Goal: Task Accomplishment & Management: Complete application form

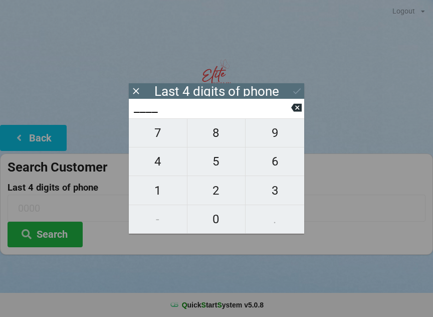
click at [161, 139] on span "7" at bounding box center [158, 132] width 58 height 21
type input "7___"
click at [210, 139] on span "8" at bounding box center [216, 132] width 58 height 21
type input "78__"
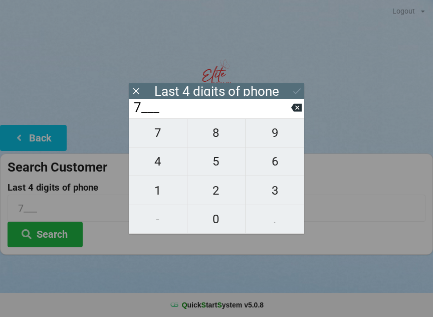
type input "78__"
click at [157, 136] on span "7" at bounding box center [158, 132] width 58 height 21
type input "787_"
click at [214, 188] on span "2" at bounding box center [216, 190] width 58 height 21
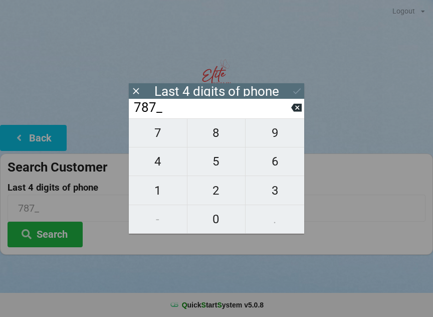
type input "7872"
click at [210, 223] on div "7 8 9 4 5 6 1 2 3 - 0 ." at bounding box center [216, 175] width 175 height 115
click at [268, 163] on div "7 8 9 4 5 6 1 2 3 - 0 ." at bounding box center [216, 175] width 175 height 115
click at [298, 102] on div "7872" at bounding box center [216, 109] width 175 height 20
click at [294, 114] on button at bounding box center [296, 108] width 11 height 14
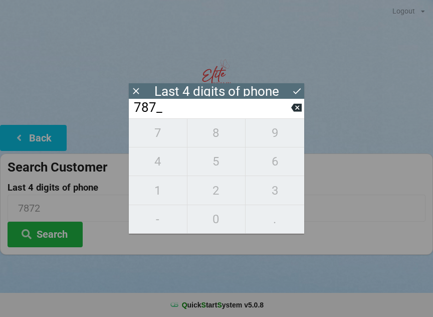
click at [298, 109] on icon at bounding box center [296, 108] width 11 height 8
click at [295, 111] on icon at bounding box center [296, 108] width 11 height 8
click at [293, 109] on icon at bounding box center [296, 108] width 11 height 8
type input "____"
click at [170, 186] on span "1" at bounding box center [158, 190] width 58 height 21
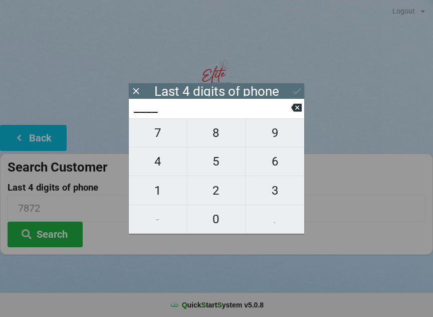
type input "1___"
click at [162, 195] on span "1" at bounding box center [158, 190] width 58 height 21
type input "11__"
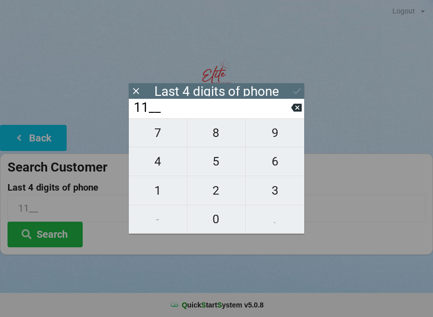
click at [275, 133] on span "9" at bounding box center [274, 132] width 59 height 21
type input "119_"
click at [156, 192] on span "1" at bounding box center [158, 190] width 58 height 21
type input "1191"
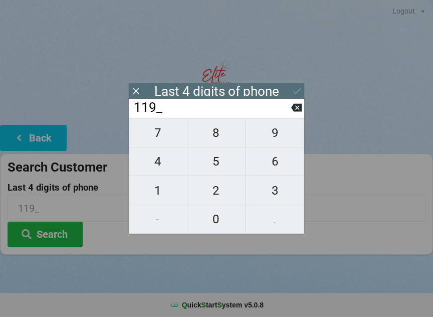
type input "1191"
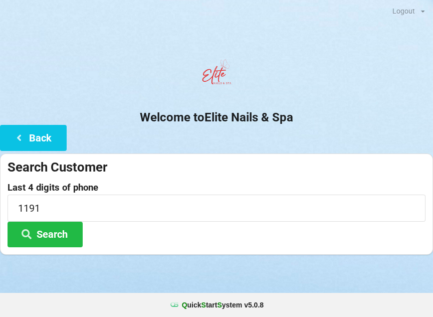
click at [330, 227] on div "Last 4 digits of phone 1191 Search" at bounding box center [217, 214] width 418 height 65
click at [61, 242] on button "Search" at bounding box center [45, 234] width 75 height 26
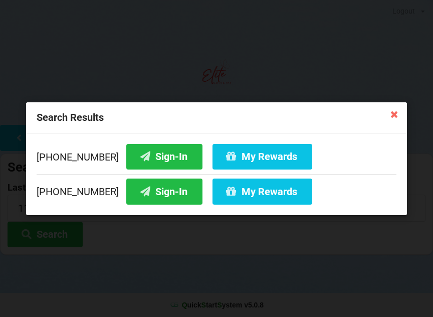
click at [146, 154] on button "Sign-In" at bounding box center [164, 156] width 76 height 26
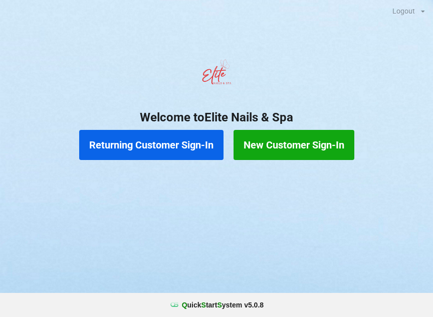
click at [145, 148] on button "Returning Customer Sign-In" at bounding box center [151, 145] width 144 height 30
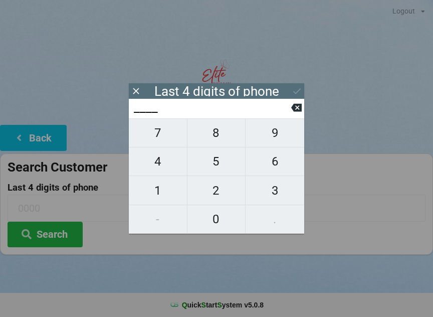
click at [158, 189] on span "1" at bounding box center [158, 190] width 58 height 21
type input "1___"
click at [164, 186] on span "1" at bounding box center [158, 190] width 58 height 21
type input "11__"
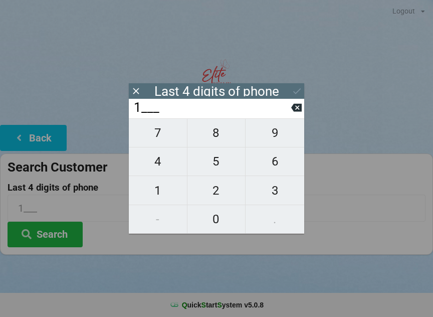
type input "11__"
click at [282, 138] on span "9" at bounding box center [274, 132] width 59 height 21
type input "119_"
click at [155, 193] on span "1" at bounding box center [158, 190] width 58 height 21
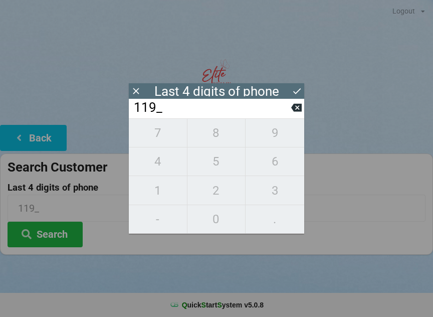
type input "1191"
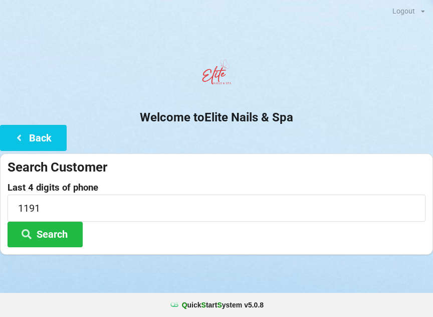
click at [83, 266] on div at bounding box center [216, 266] width 433 height 25
click at [49, 229] on button "Search" at bounding box center [45, 234] width 75 height 26
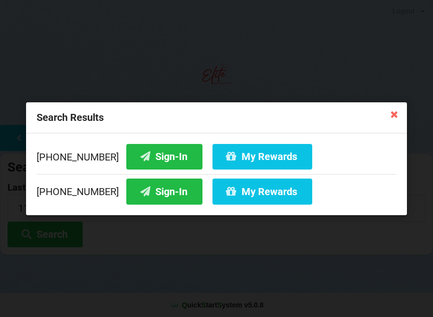
click at [139, 156] on icon at bounding box center [145, 155] width 12 height 9
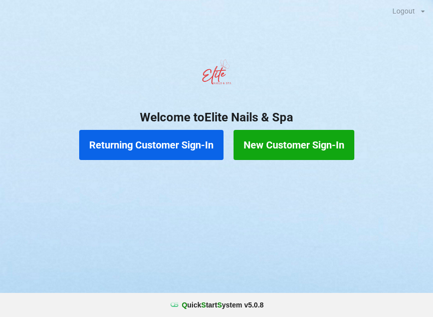
click at [179, 155] on button "Returning Customer Sign-In" at bounding box center [151, 145] width 144 height 30
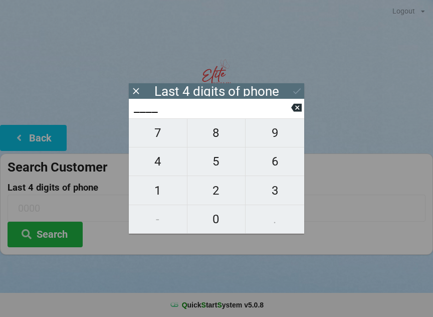
click at [161, 176] on button "4" at bounding box center [158, 161] width 59 height 29
type input "4___"
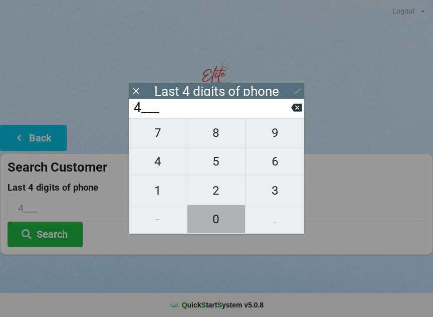
click at [221, 229] on span "0" at bounding box center [216, 218] width 58 height 21
type input "40__"
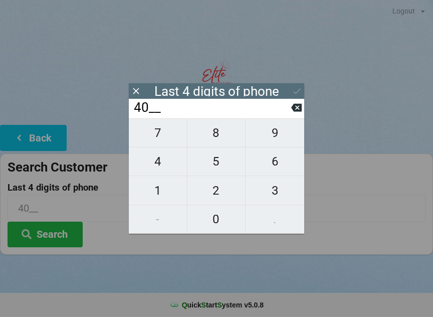
click at [154, 141] on span "7" at bounding box center [158, 132] width 58 height 21
type input "407_"
click at [277, 142] on span "9" at bounding box center [274, 132] width 59 height 21
type input "4079"
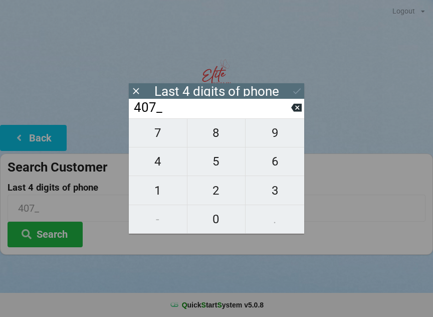
type input "4079"
click at [301, 112] on icon at bounding box center [296, 108] width 11 height 8
click at [293, 114] on button at bounding box center [296, 108] width 11 height 14
click at [291, 116] on input "40__" at bounding box center [212, 108] width 158 height 16
click at [296, 113] on icon at bounding box center [296, 107] width 11 height 11
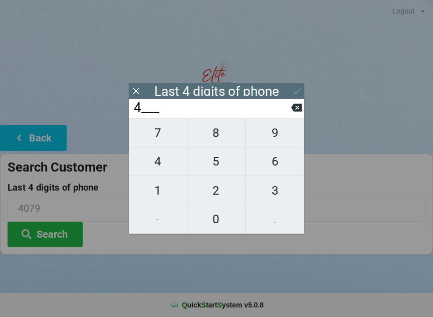
click at [301, 112] on icon at bounding box center [296, 108] width 11 height 8
click at [278, 170] on span "6" at bounding box center [274, 161] width 59 height 21
type input "6___"
click at [165, 172] on span "4" at bounding box center [158, 161] width 58 height 21
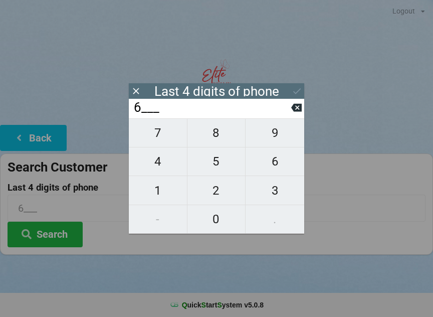
type input "64__"
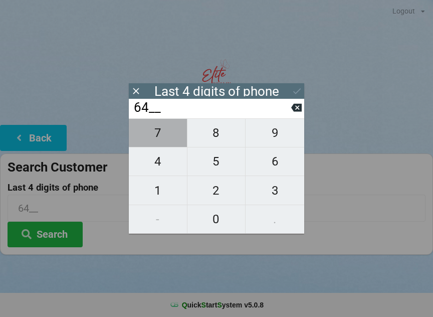
click at [162, 137] on span "7" at bounding box center [158, 132] width 58 height 21
type input "647_"
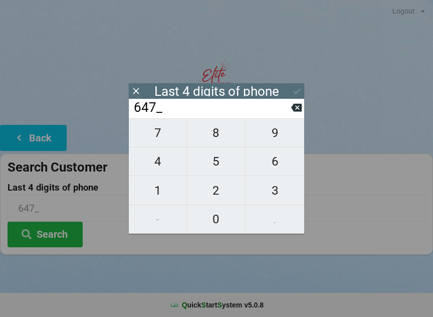
click at [282, 172] on span "6" at bounding box center [274, 161] width 59 height 21
type input "6476"
click at [299, 87] on icon at bounding box center [297, 91] width 11 height 11
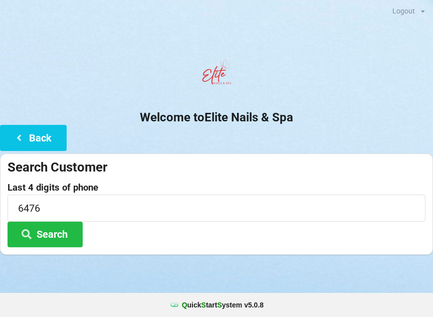
click at [37, 234] on button "Search" at bounding box center [45, 234] width 75 height 26
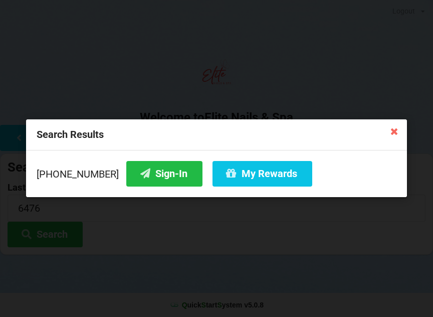
click at [145, 172] on button "Sign-In" at bounding box center [164, 174] width 76 height 26
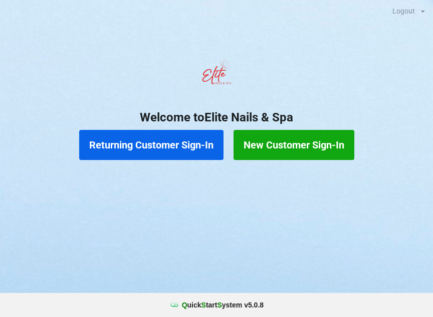
click at [134, 144] on button "Returning Customer Sign-In" at bounding box center [151, 145] width 144 height 30
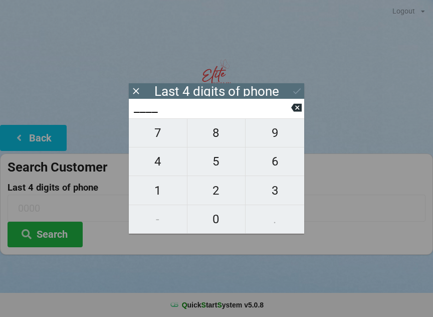
click at [275, 155] on span "6" at bounding box center [274, 161] width 59 height 21
type input "6___"
click at [276, 166] on span "6" at bounding box center [274, 161] width 59 height 21
type input "66__"
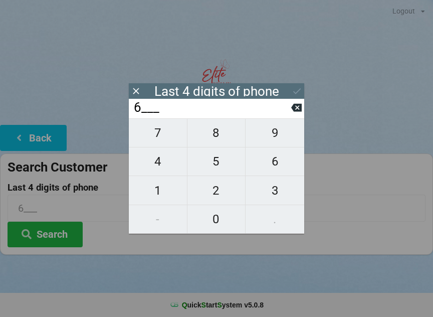
type input "66__"
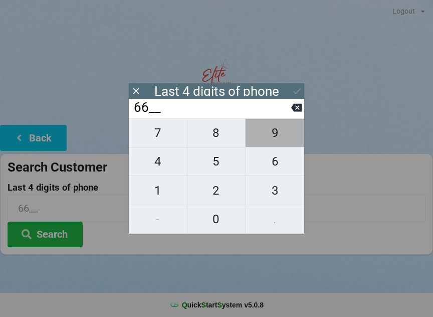
click at [273, 128] on span "9" at bounding box center [274, 132] width 59 height 21
type input "669_"
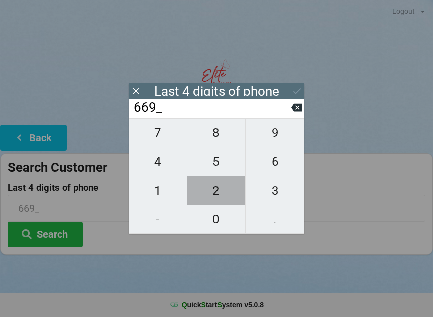
click at [211, 183] on span "2" at bounding box center [216, 190] width 58 height 21
type input "6692"
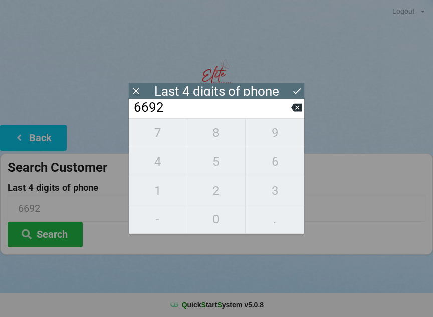
click at [294, 87] on icon at bounding box center [297, 91] width 11 height 11
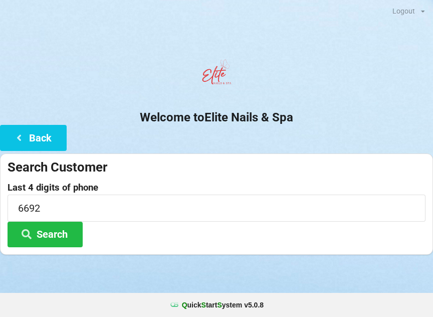
click at [53, 237] on button "Search" at bounding box center [45, 234] width 75 height 26
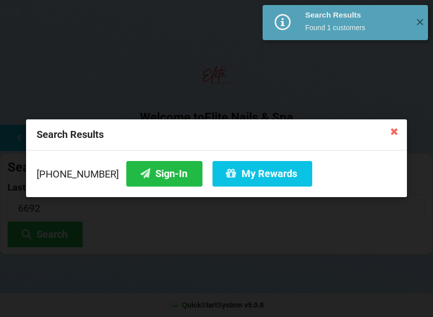
click at [145, 175] on button "Sign-In" at bounding box center [164, 174] width 76 height 26
